Goal: Task Accomplishment & Management: Complete application form

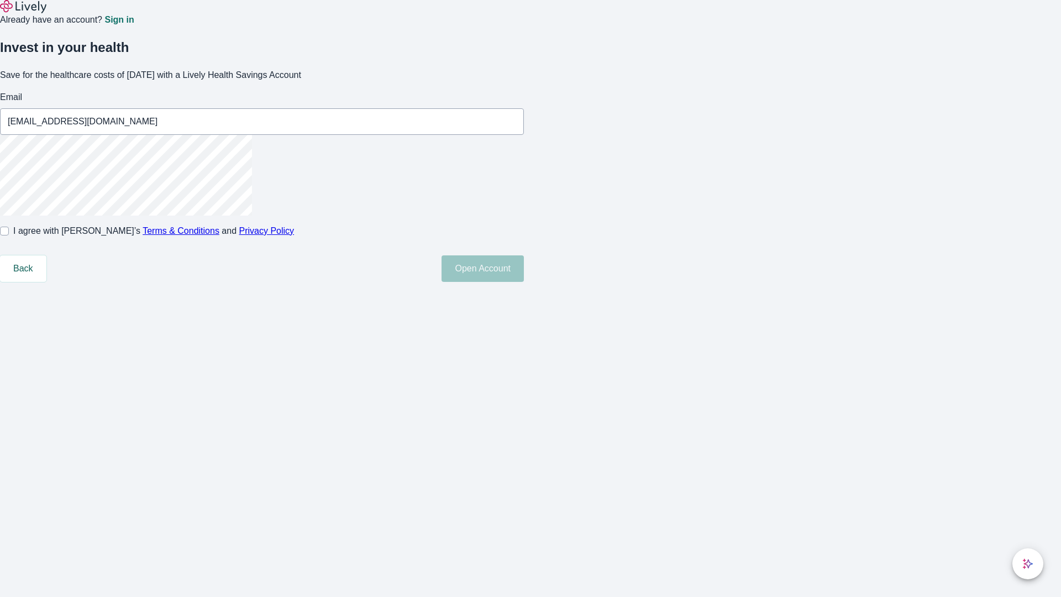
click at [9, 235] on input "I agree with Lively’s Terms & Conditions and Privacy Policy" at bounding box center [4, 231] width 9 height 9
checkbox input "true"
click at [524, 282] on button "Open Account" at bounding box center [483, 268] width 82 height 27
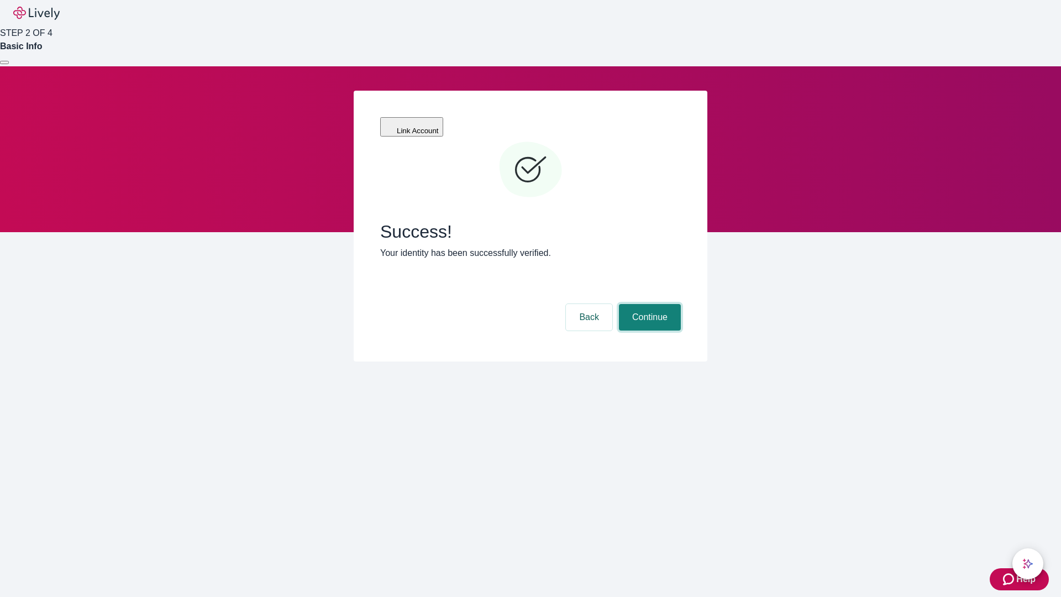
click at [648, 304] on button "Continue" at bounding box center [650, 317] width 62 height 27
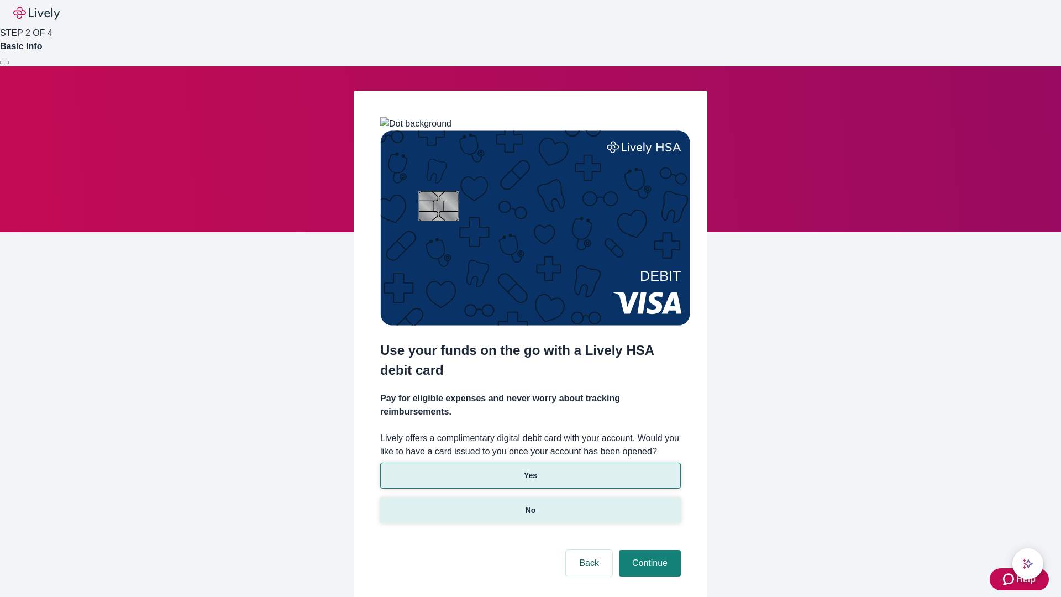
click at [530, 505] on p "No" at bounding box center [531, 511] width 11 height 12
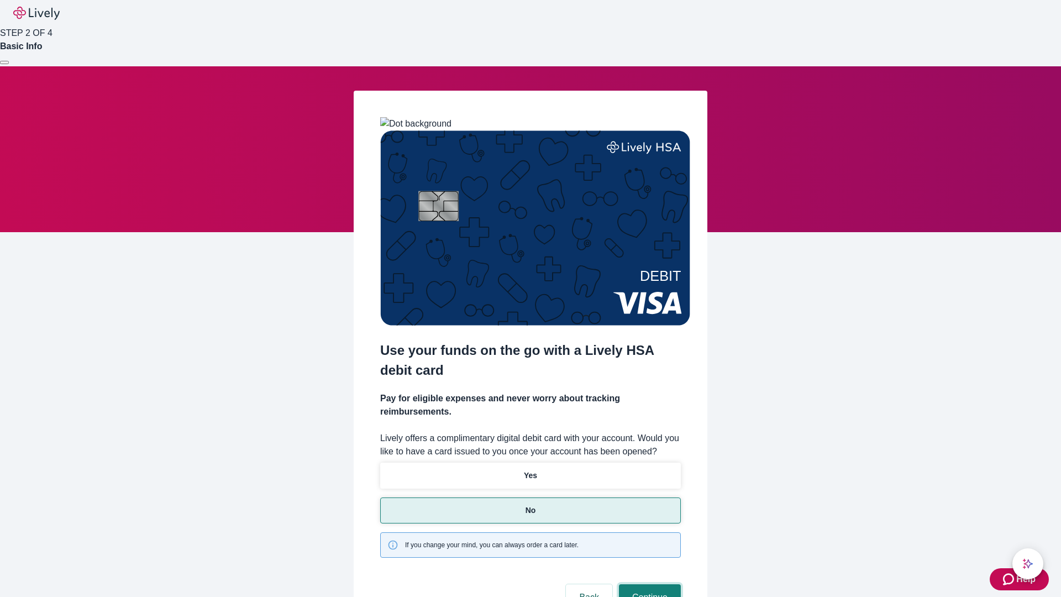
click at [648, 584] on button "Continue" at bounding box center [650, 597] width 62 height 27
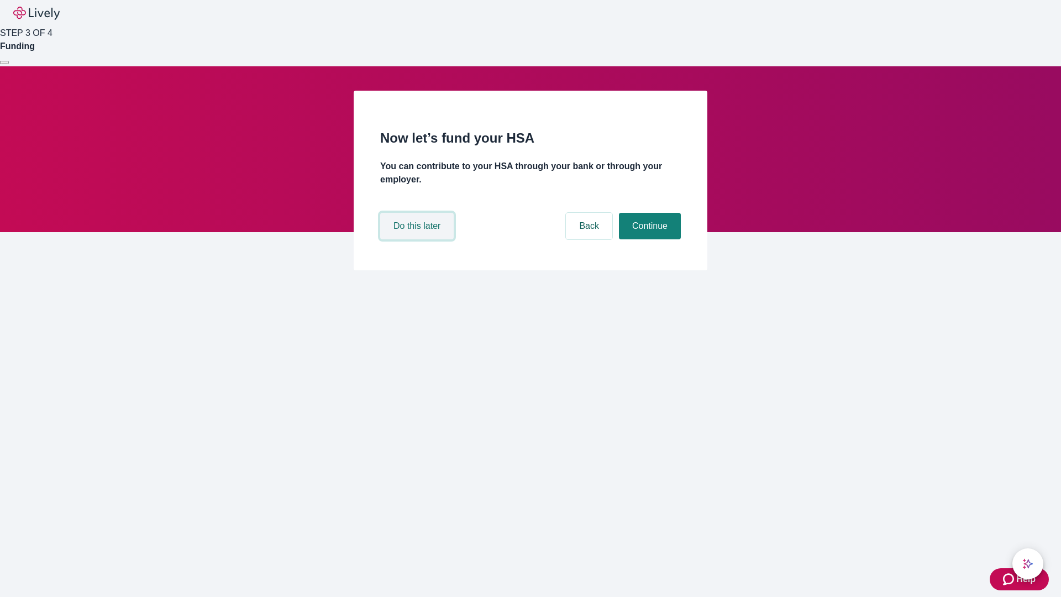
click at [418, 239] on button "Do this later" at bounding box center [417, 226] width 74 height 27
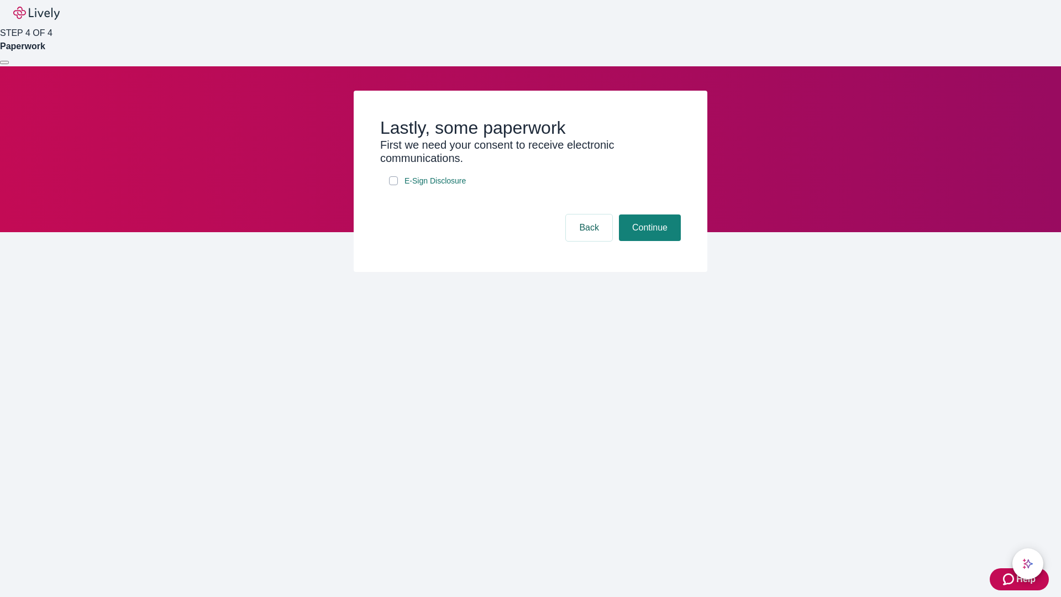
click at [393, 185] on input "E-Sign Disclosure" at bounding box center [393, 180] width 9 height 9
checkbox input "true"
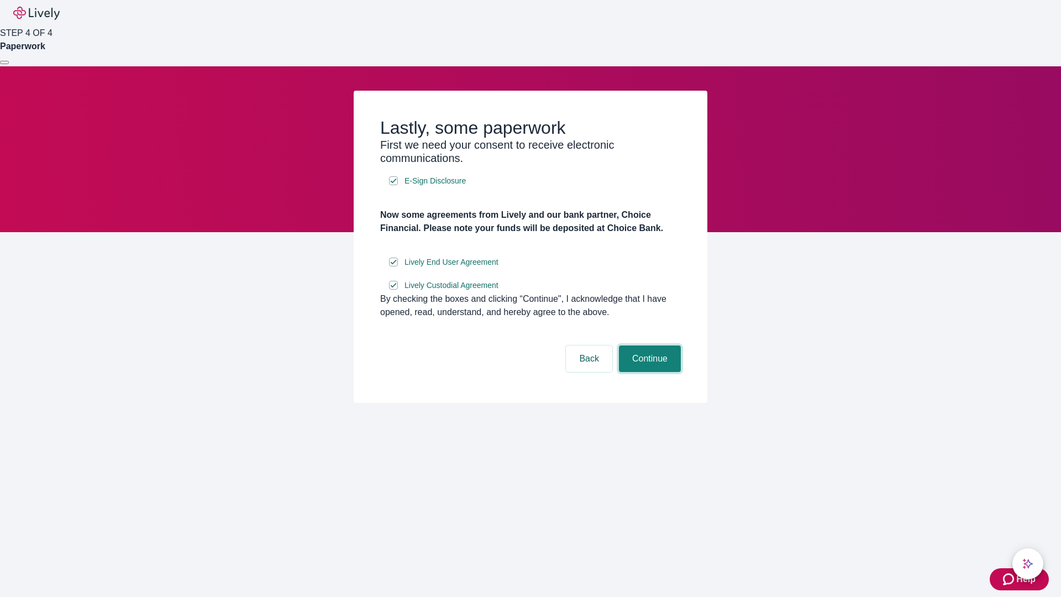
click at [648, 372] on button "Continue" at bounding box center [650, 358] width 62 height 27
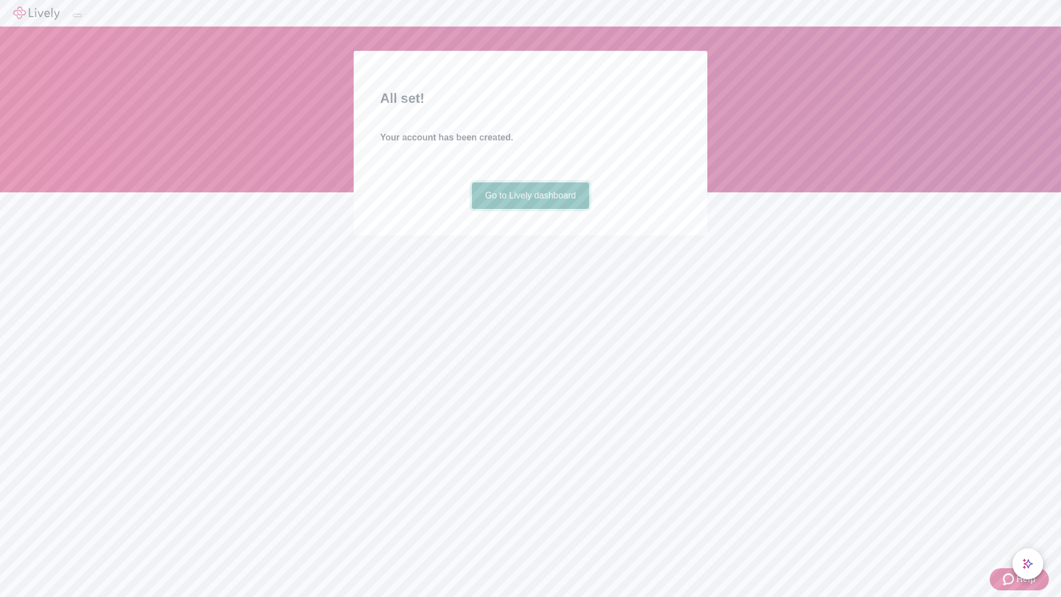
click at [530, 209] on link "Go to Lively dashboard" at bounding box center [531, 195] width 118 height 27
